Goal: Task Accomplishment & Management: Use online tool/utility

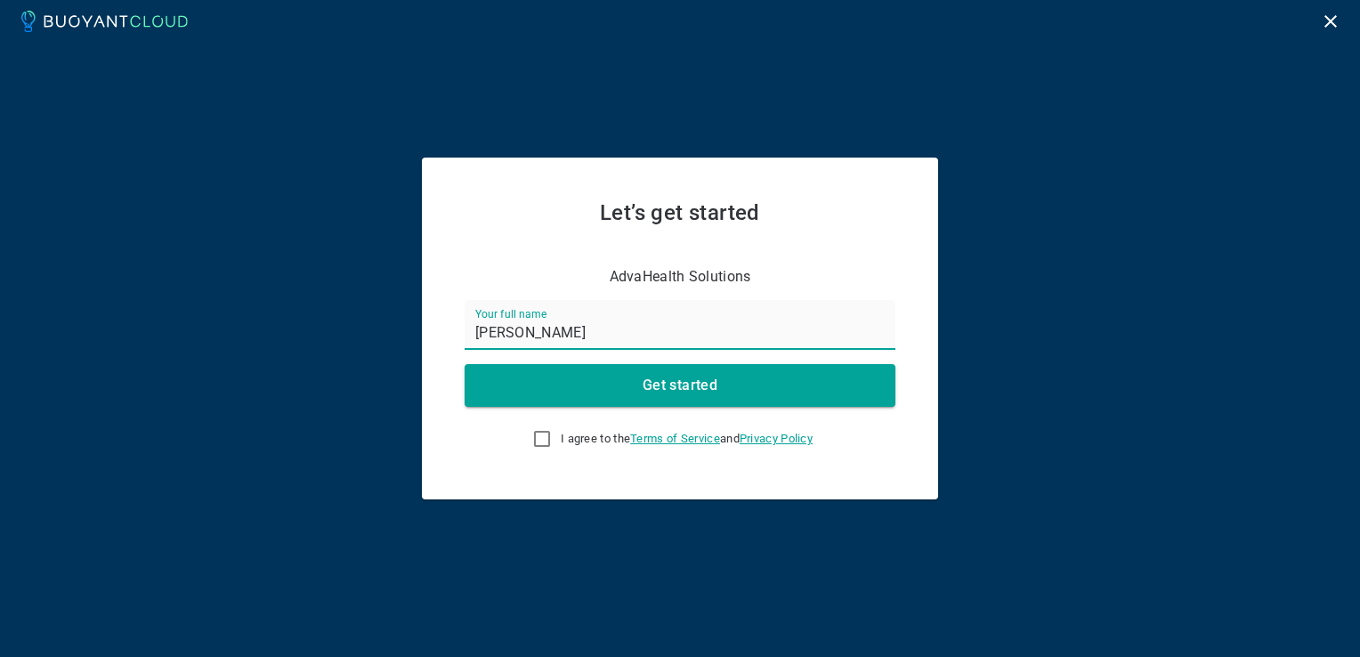
type input "[PERSON_NAME]"
click at [561, 442] on span "I agree to the Terms of Service and Privacy Policy" at bounding box center [687, 439] width 252 height 14
click at [553, 442] on input "I agree to the Terms of Service and Privacy Policy" at bounding box center [541, 438] width 21 height 21
checkbox input "true"
click at [664, 378] on h4 "Get started" at bounding box center [680, 386] width 75 height 18
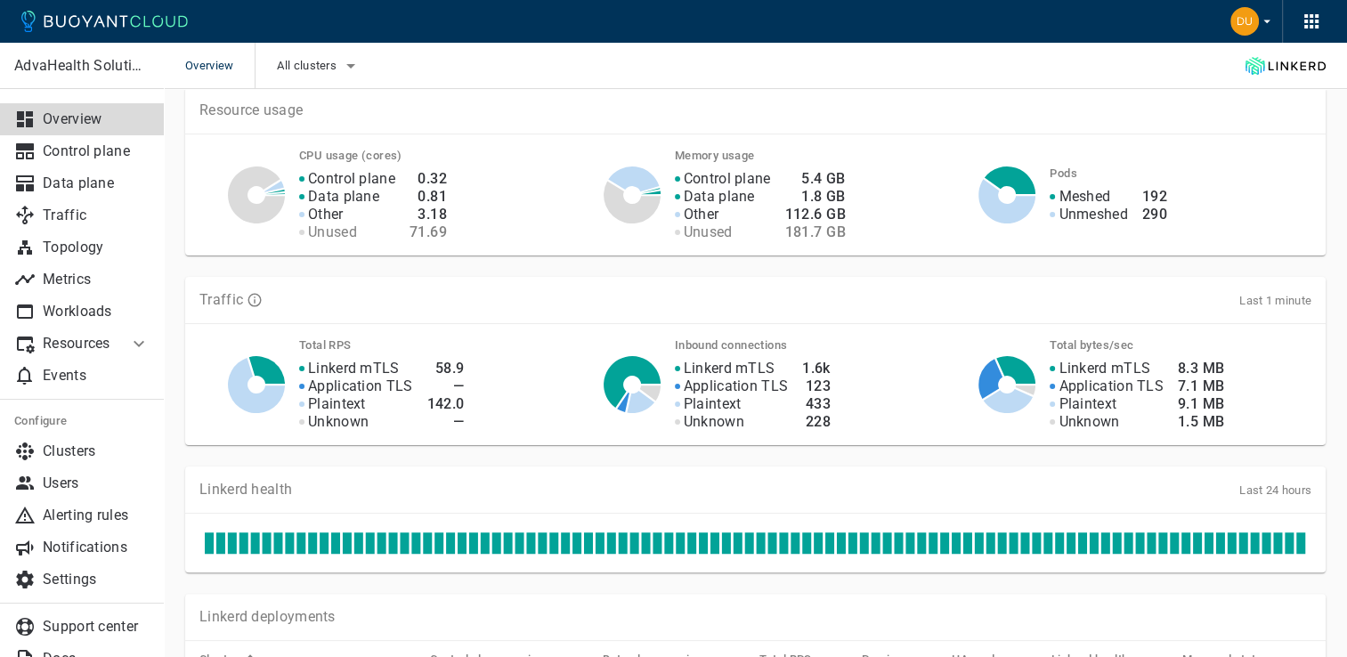
scroll to position [318, 0]
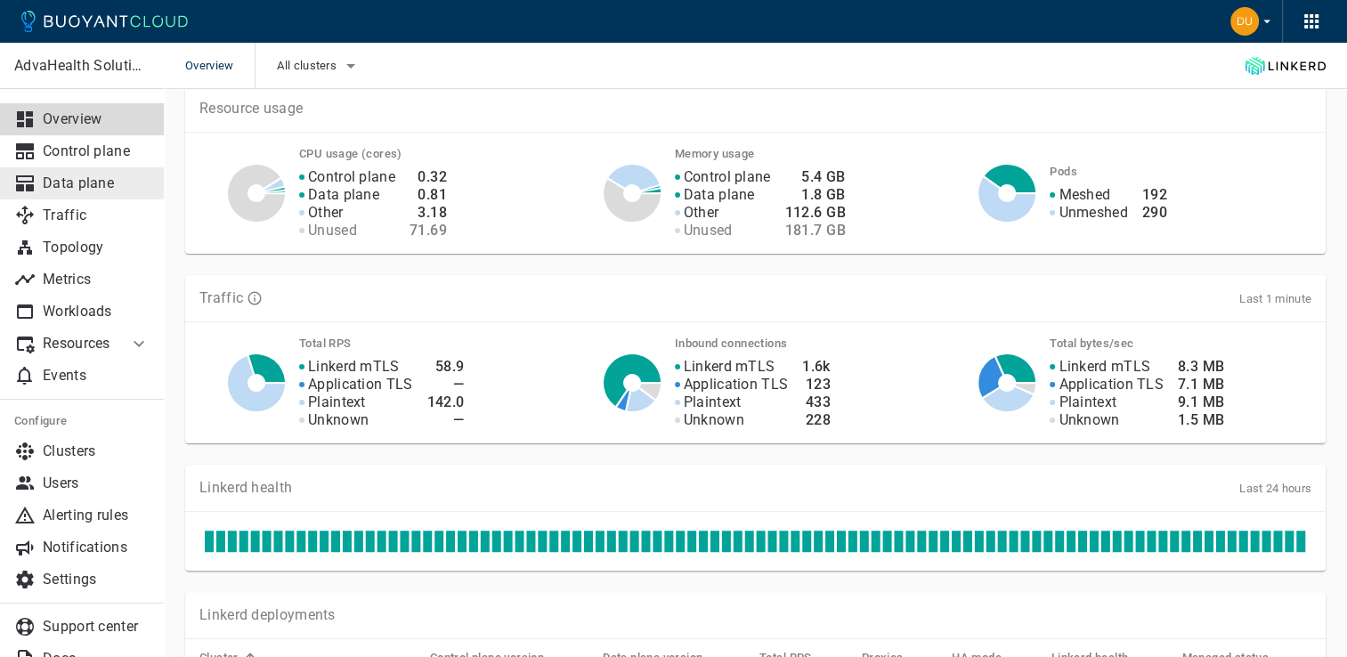
click at [107, 170] on link "Data plane" at bounding box center [82, 183] width 164 height 32
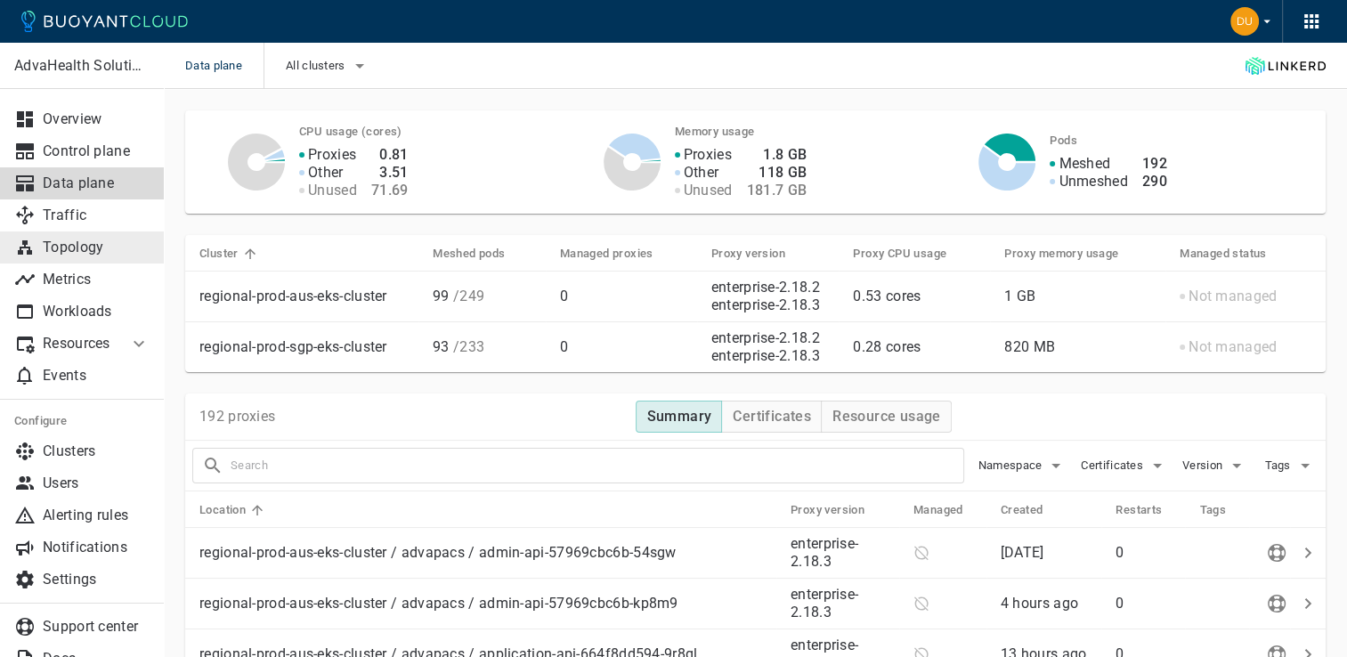
click at [78, 243] on p "Topology" at bounding box center [96, 248] width 107 height 18
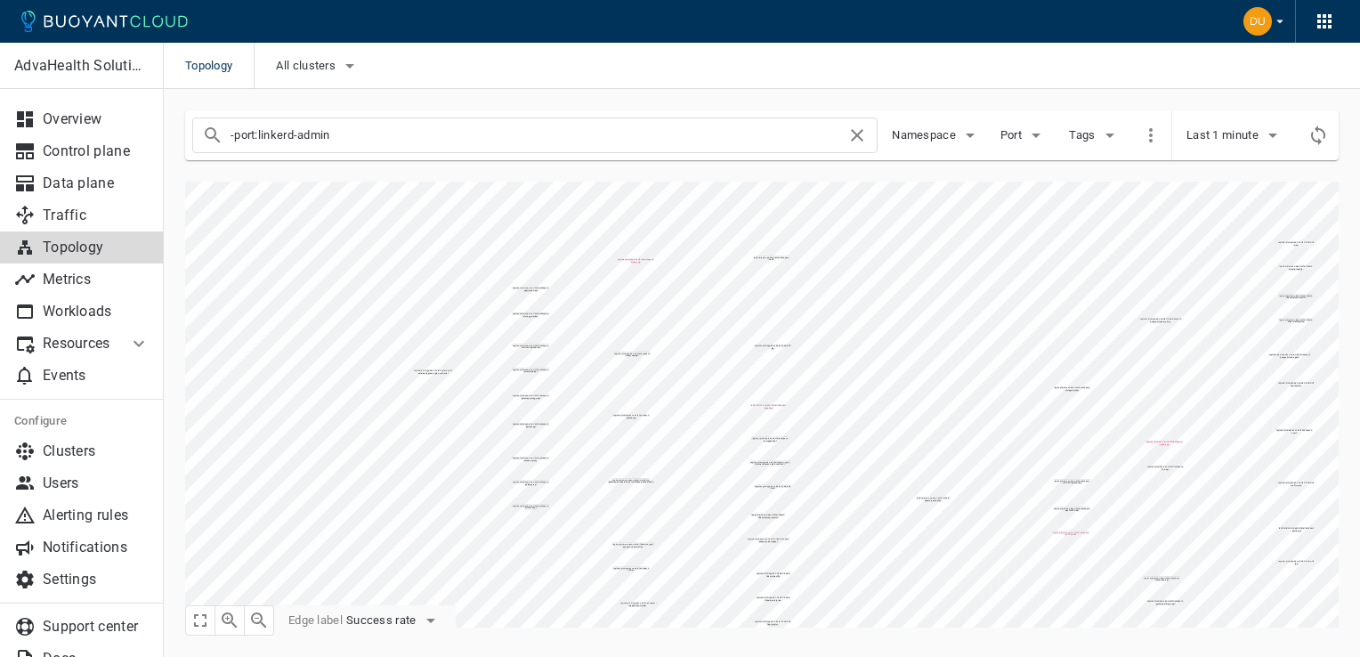
click at [597, 142] on div "-port:linkerd-admin Namespace Port Tags Last 1 minute regional-prod-sgp-eks-clu…" at bounding box center [751, 358] width 1175 height 539
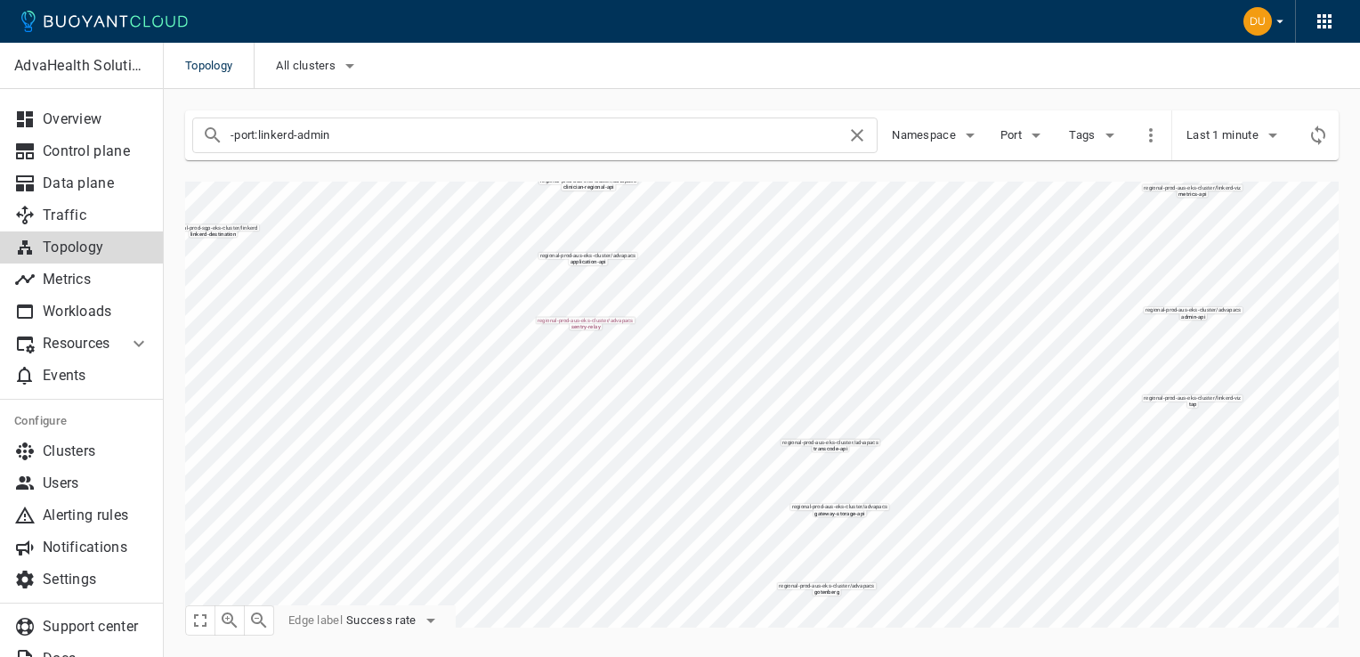
click at [724, 0] on html "Topology All clusters AdvaHealth Solutions Overview Control plane Data plane Tr…" at bounding box center [680, 328] width 1360 height 657
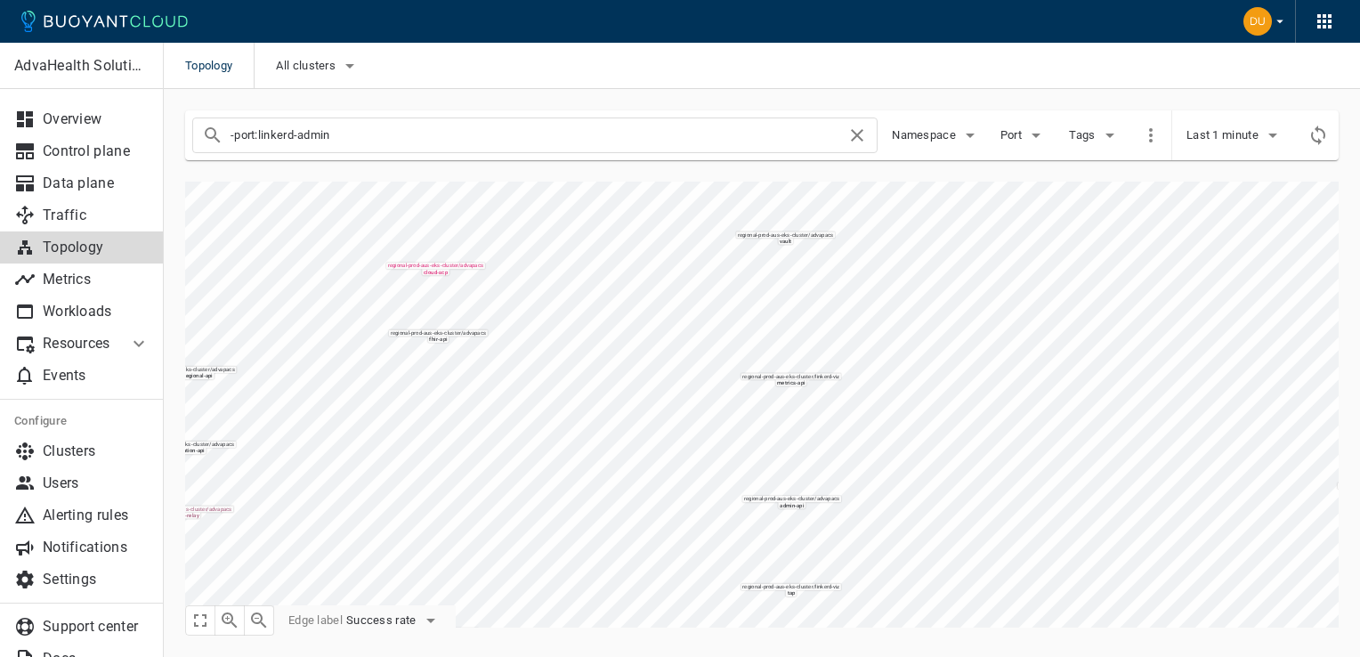
click at [207, 650] on div "AdvaHealth Solutions Overview Control plane Data plane Traffic Topology Metrics…" at bounding box center [762, 372] width 1196 height 567
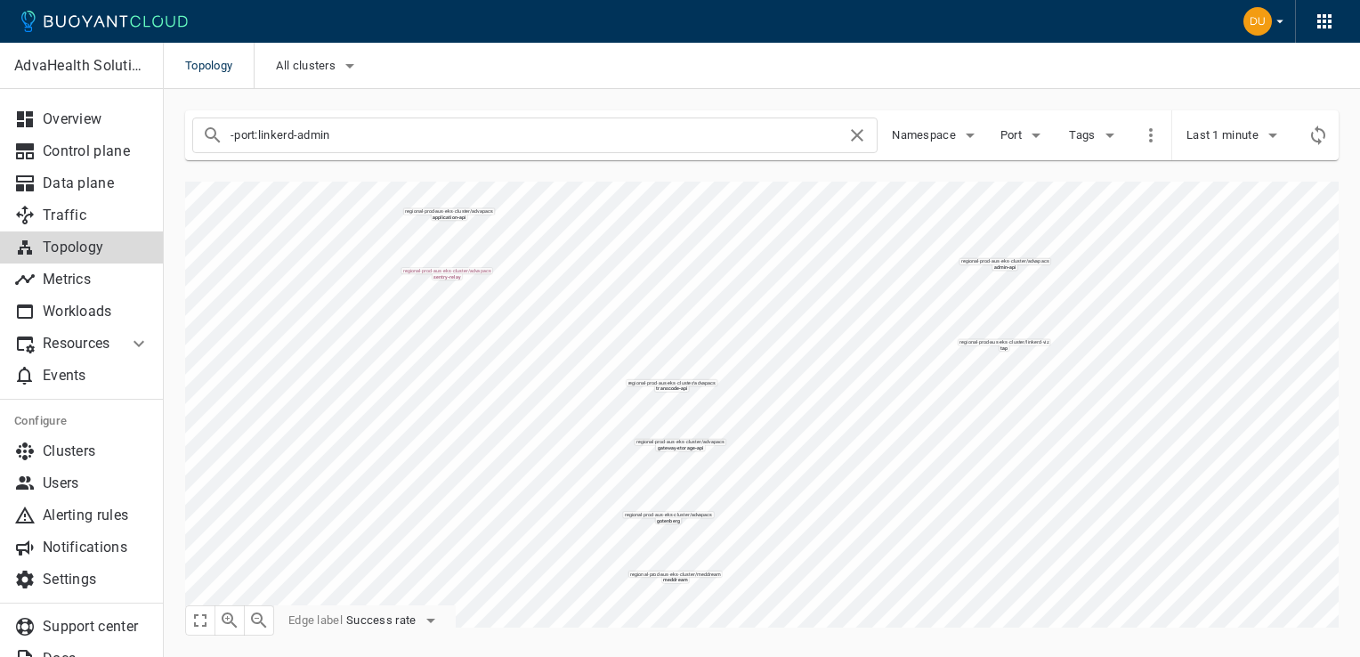
click at [738, 646] on div "AdvaHealth Solutions Overview Control plane Data plane Traffic Topology Metrics…" at bounding box center [762, 372] width 1196 height 567
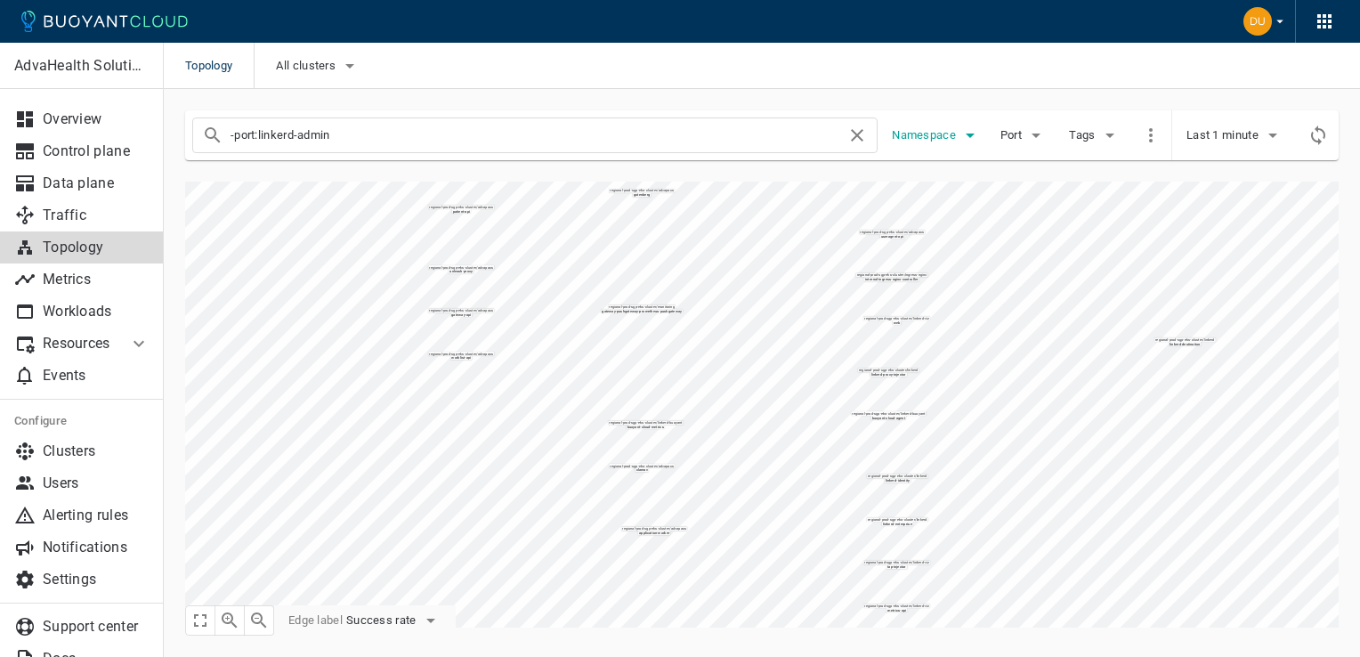
click at [936, 142] on button "Namespace" at bounding box center [936, 135] width 89 height 27
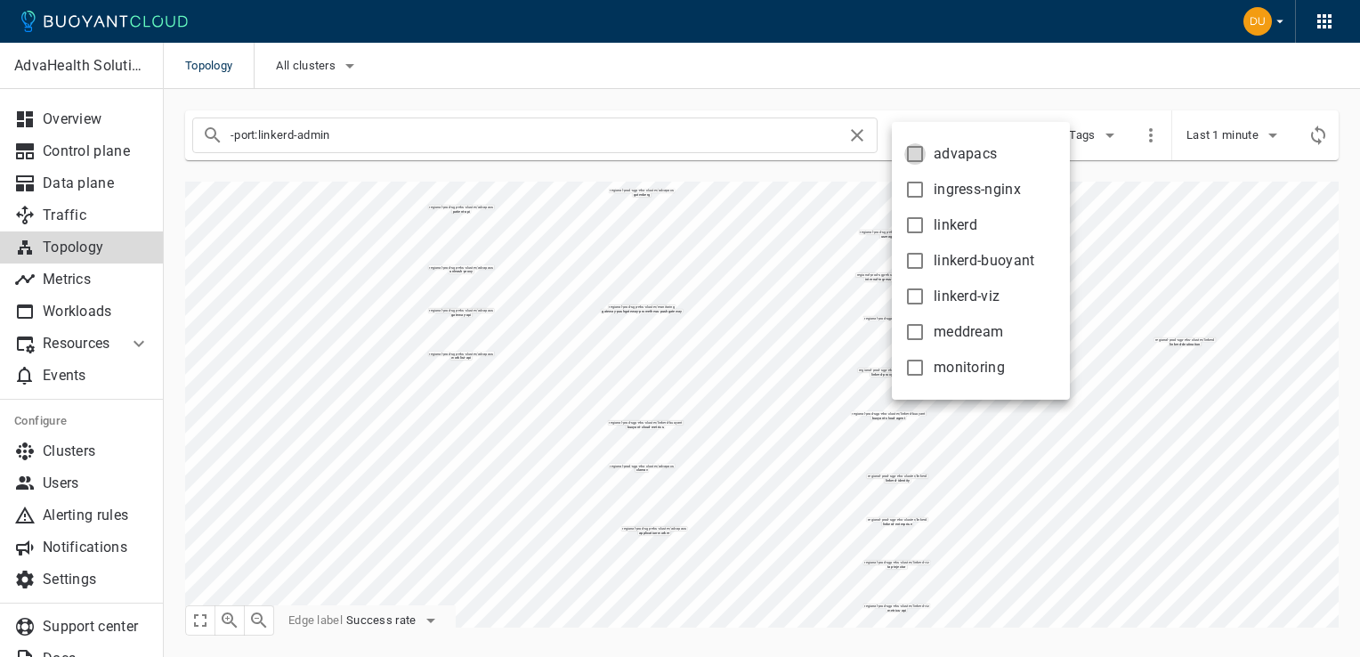
click at [919, 164] on input "advapacs" at bounding box center [914, 153] width 21 height 21
checkbox input "true"
type input "-port:linkerd-admin namespace:advapacs"
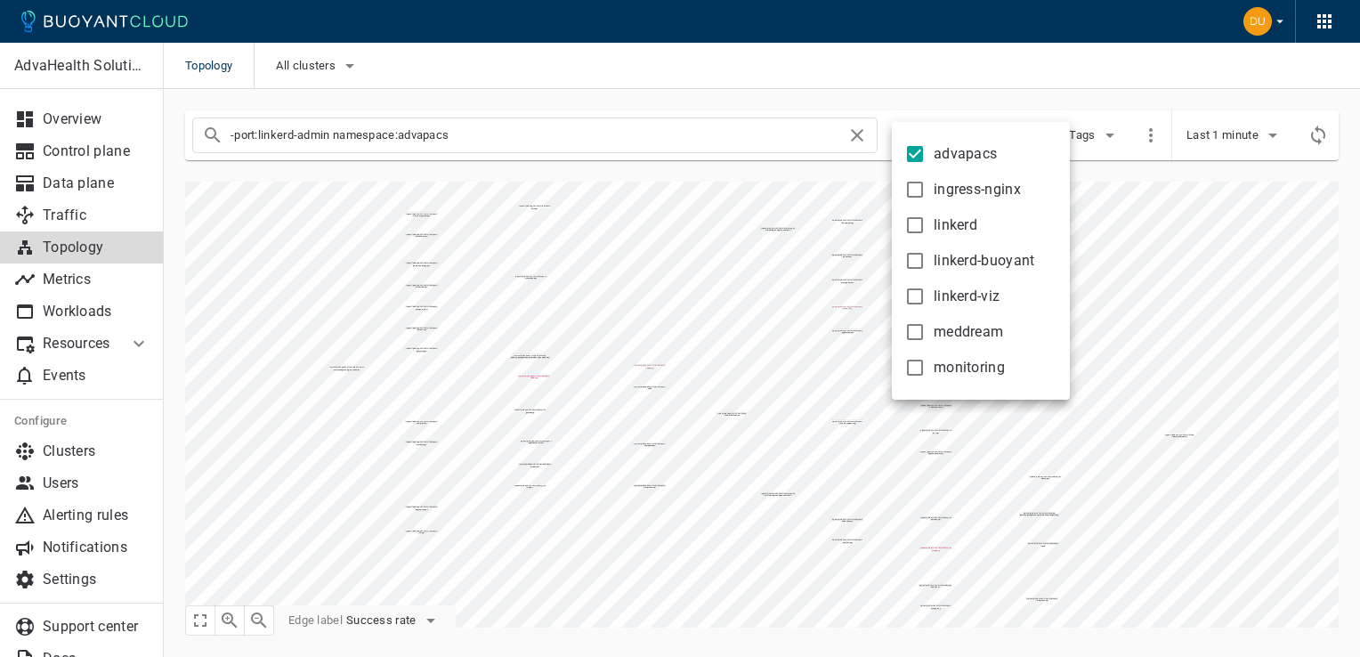
click at [725, 290] on div at bounding box center [680, 328] width 1360 height 657
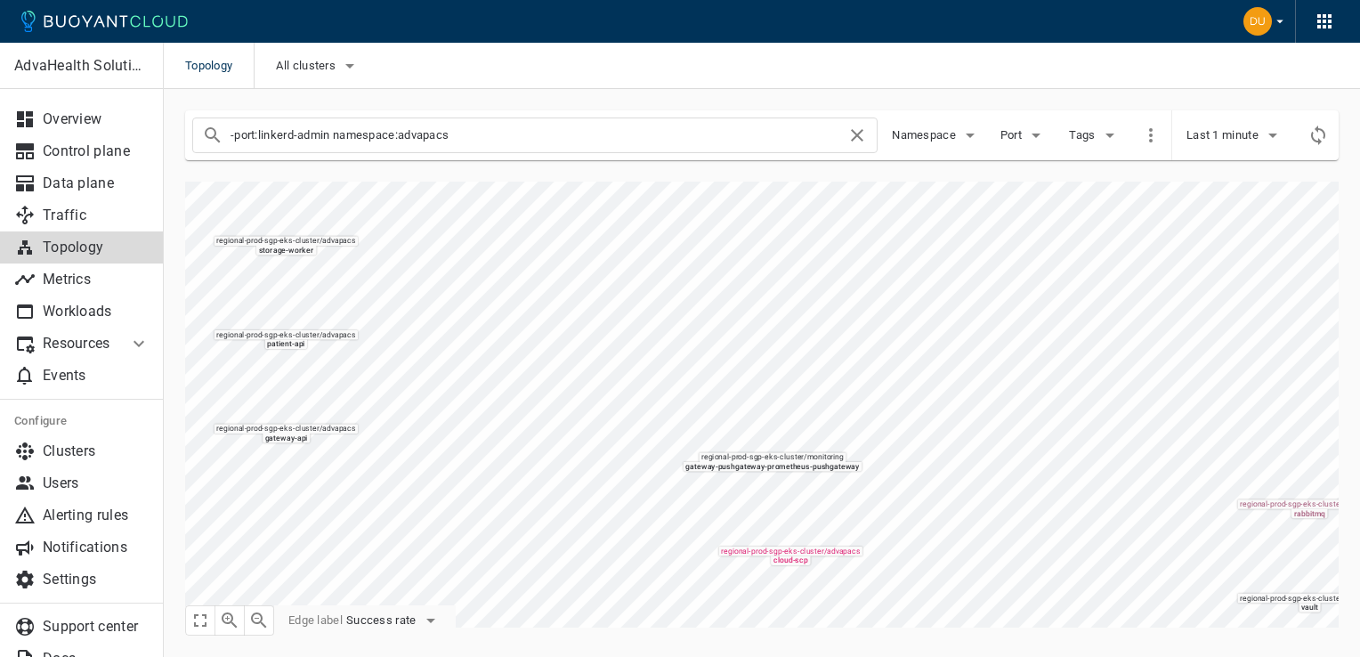
click at [298, 627] on div "regional-prod-sgp-eks-cluster / advapacs transcode-api regional-prod-sgp-eks-cl…" at bounding box center [751, 393] width 1175 height 467
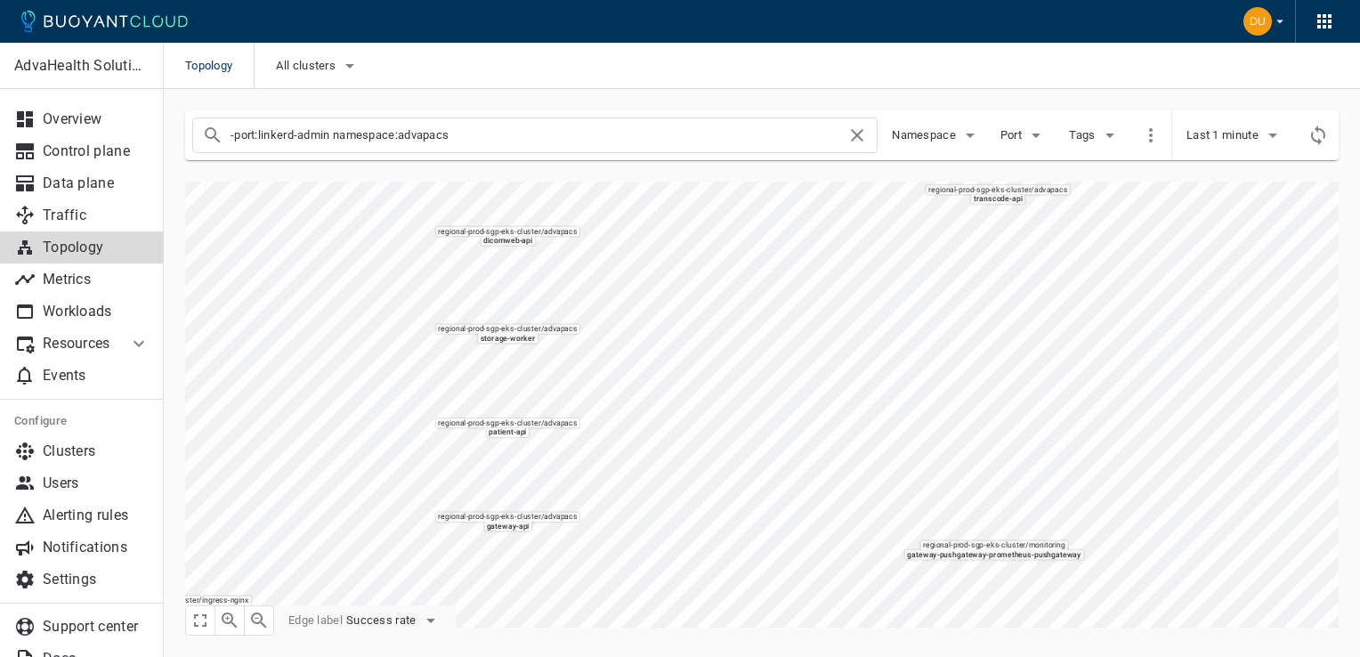
click at [728, 656] on html "Topology All clusters AdvaHealth Solutions Overview Control plane Data plane Tr…" at bounding box center [680, 328] width 1360 height 657
